Goal: Task Accomplishment & Management: Manage account settings

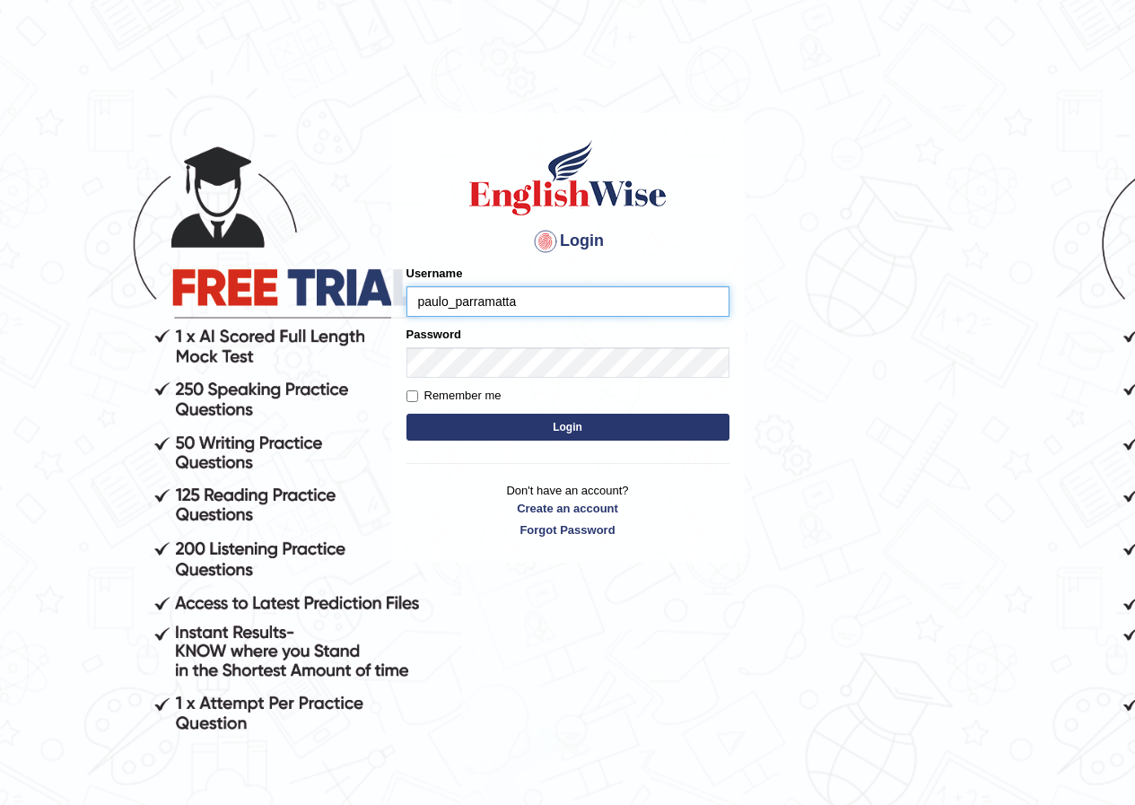
type input "paulo_parramatta"
click at [585, 420] on button "Login" at bounding box center [567, 426] width 323 height 27
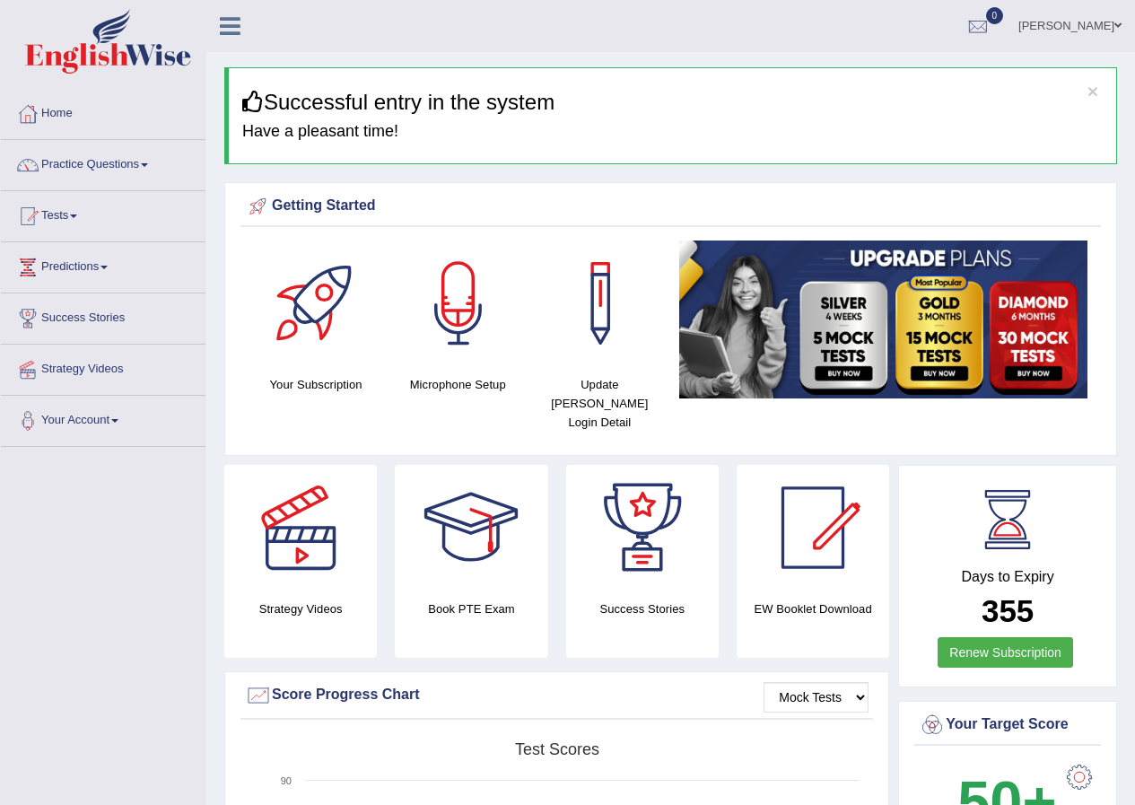
scroll to position [1857, 0]
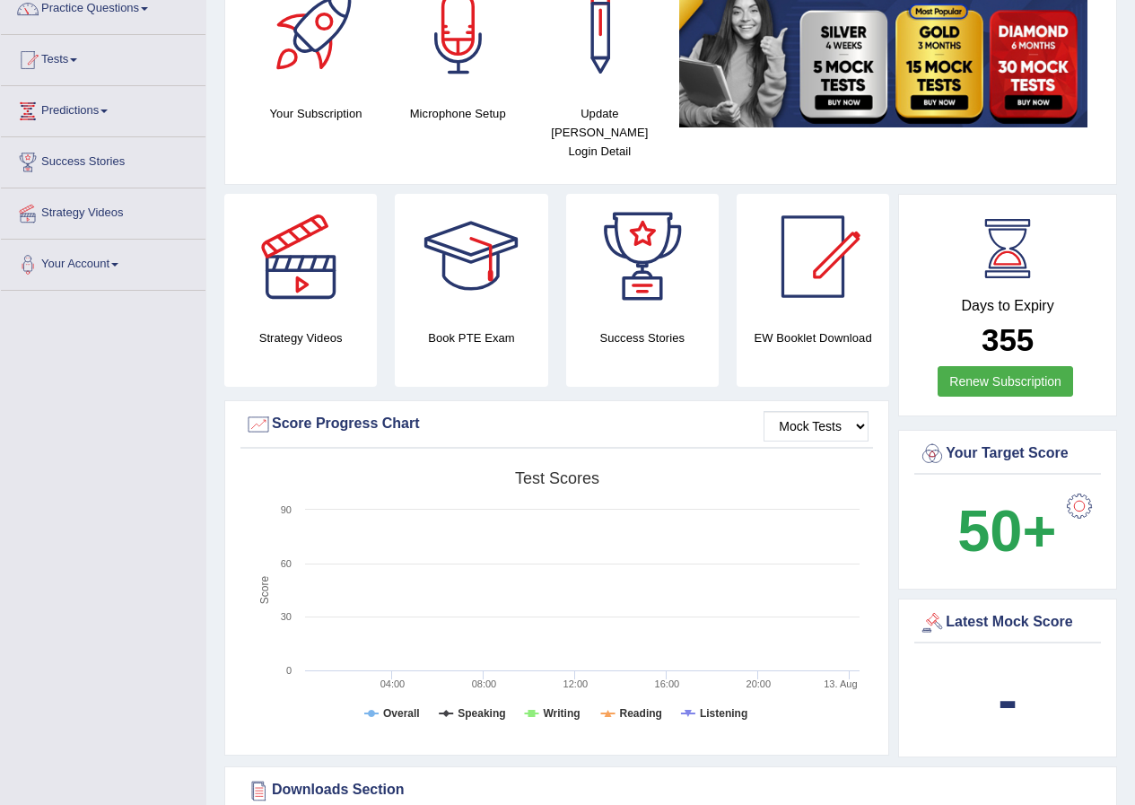
scroll to position [359, 0]
